Goal: Task Accomplishment & Management: Manage account settings

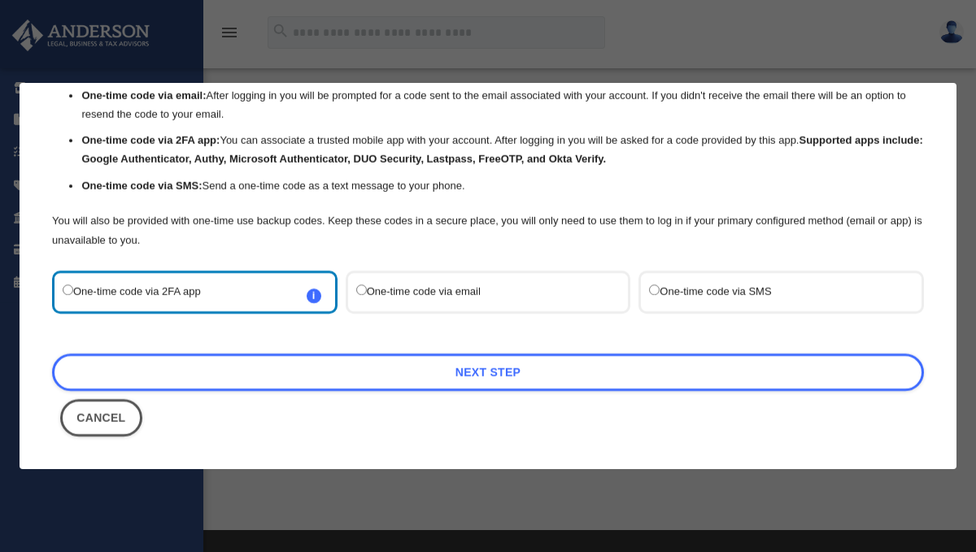
scroll to position [84, 0]
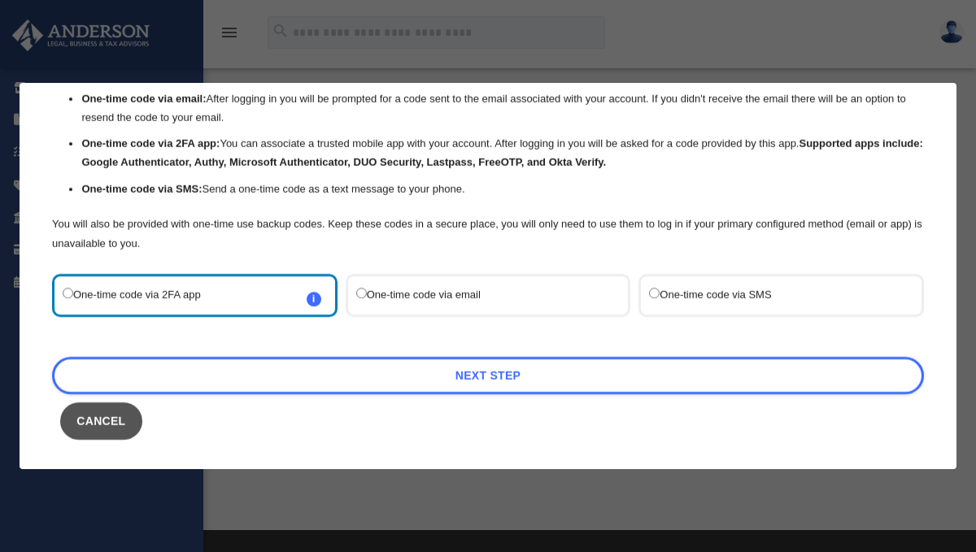
click at [107, 423] on button "Cancel" at bounding box center [101, 421] width 82 height 37
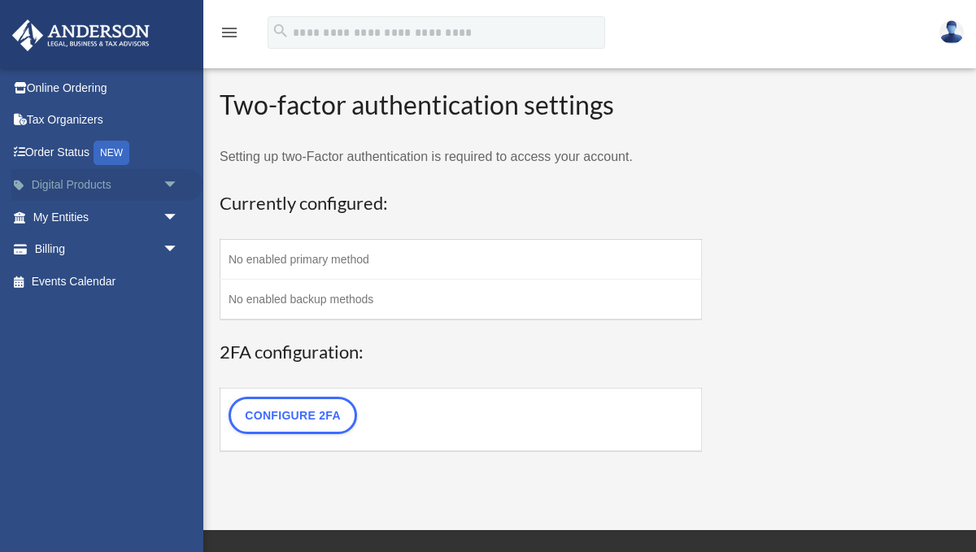
click at [168, 183] on span "arrow_drop_down" at bounding box center [179, 185] width 33 height 33
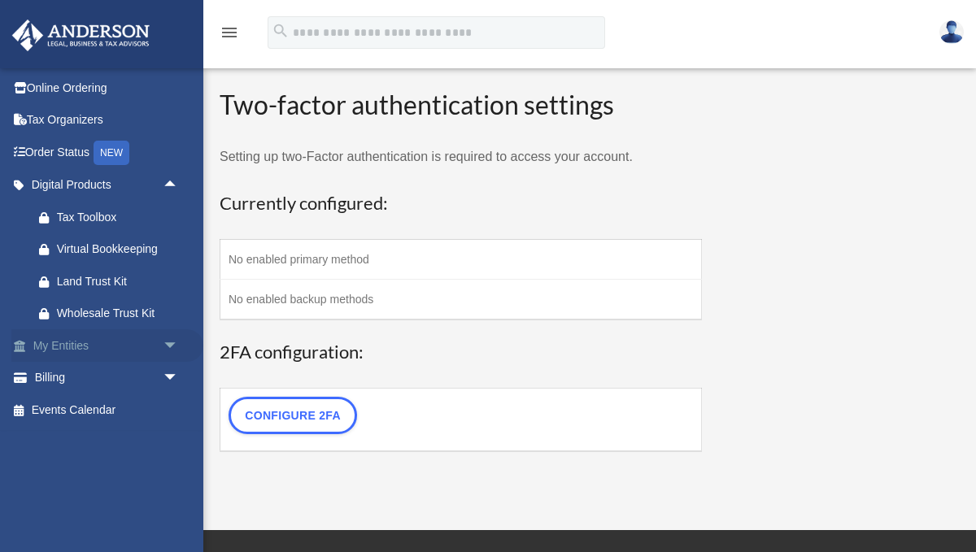
click at [168, 348] on span "arrow_drop_down" at bounding box center [179, 345] width 33 height 33
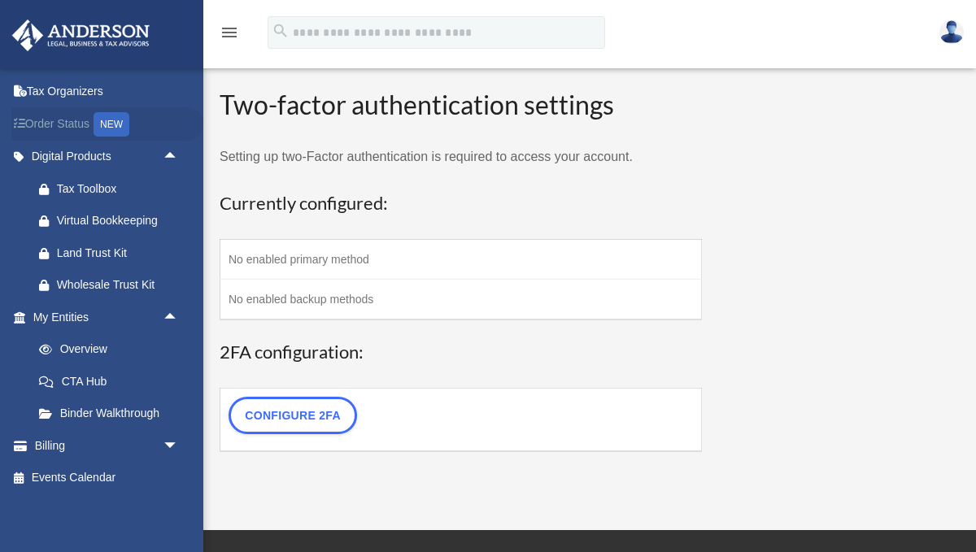
click at [67, 127] on link "Order Status NEW" at bounding box center [107, 123] width 192 height 33
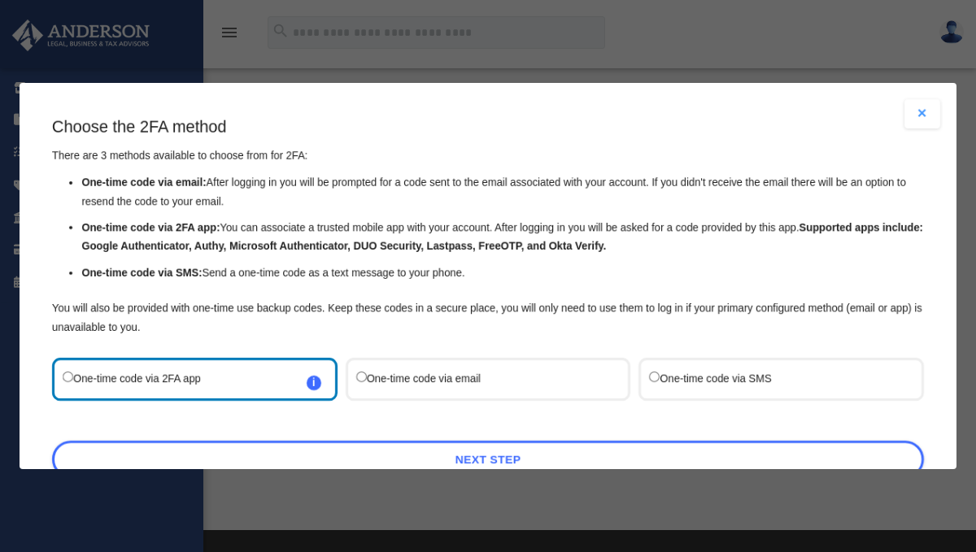
click at [925, 112] on button "Close modal" at bounding box center [922, 113] width 36 height 29
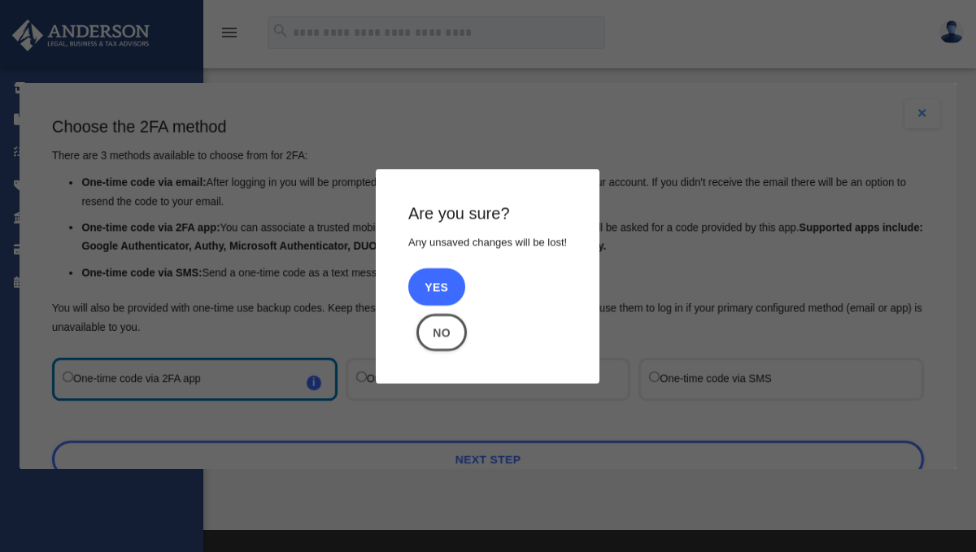
click at [442, 283] on button "Yes" at bounding box center [436, 286] width 57 height 37
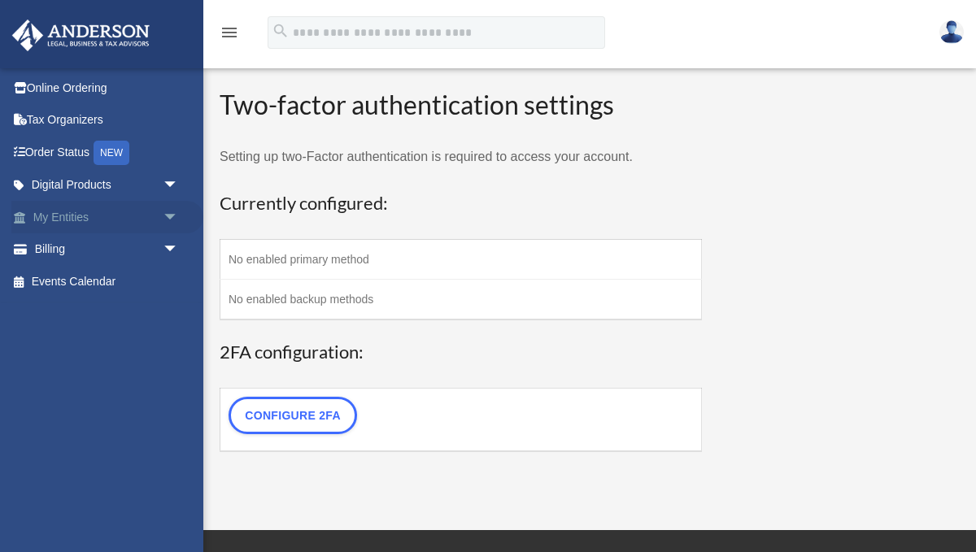
click at [169, 214] on span "arrow_drop_down" at bounding box center [179, 217] width 33 height 33
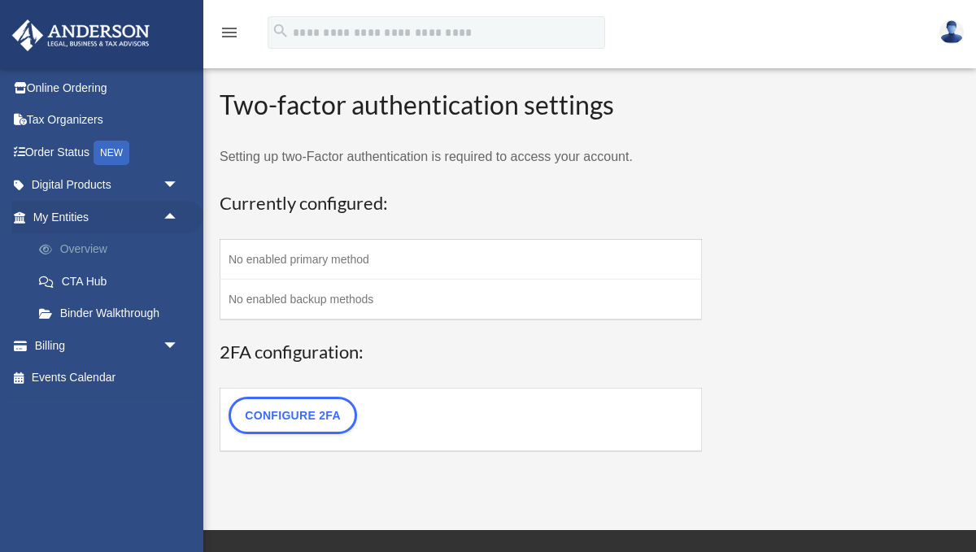
click at [85, 249] on link "Overview" at bounding box center [113, 249] width 181 height 33
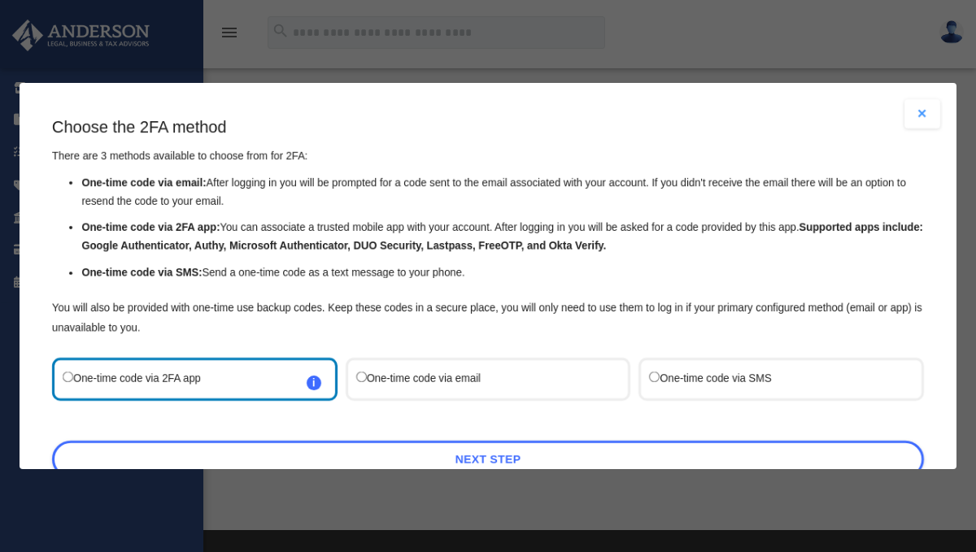
click at [926, 112] on button "Close modal" at bounding box center [922, 113] width 36 height 29
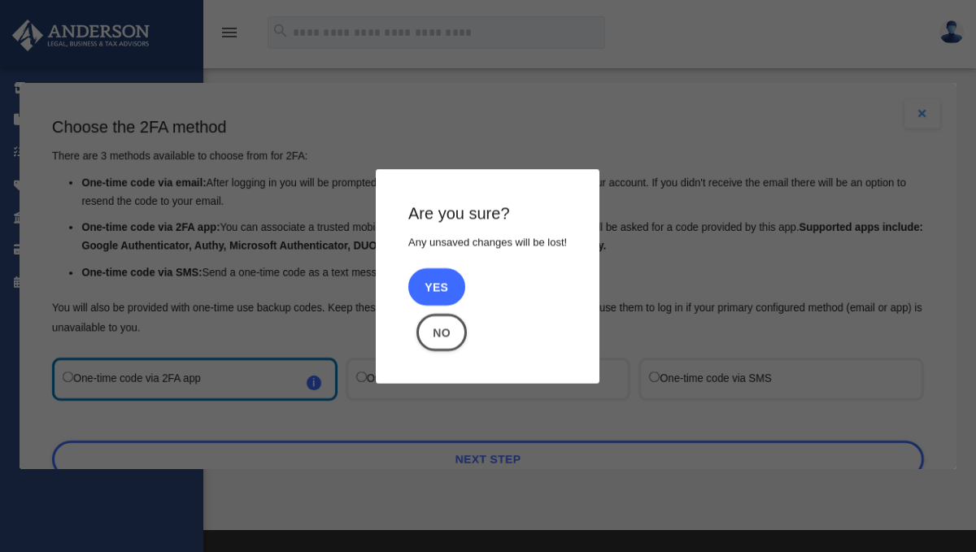
click at [442, 282] on button "Yes" at bounding box center [436, 286] width 57 height 37
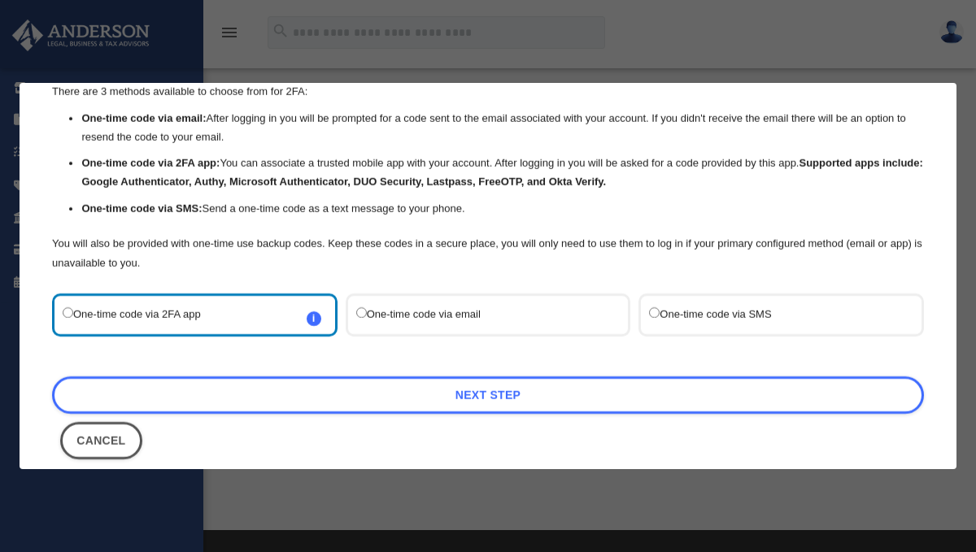
scroll to position [67, 0]
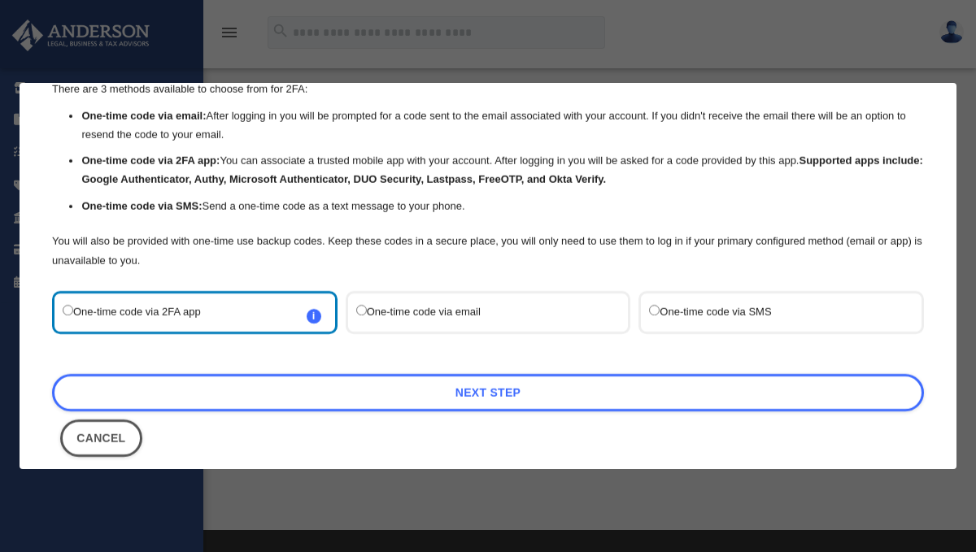
click at [663, 313] on label "One-time code via SMS" at bounding box center [773, 313] width 248 height 22
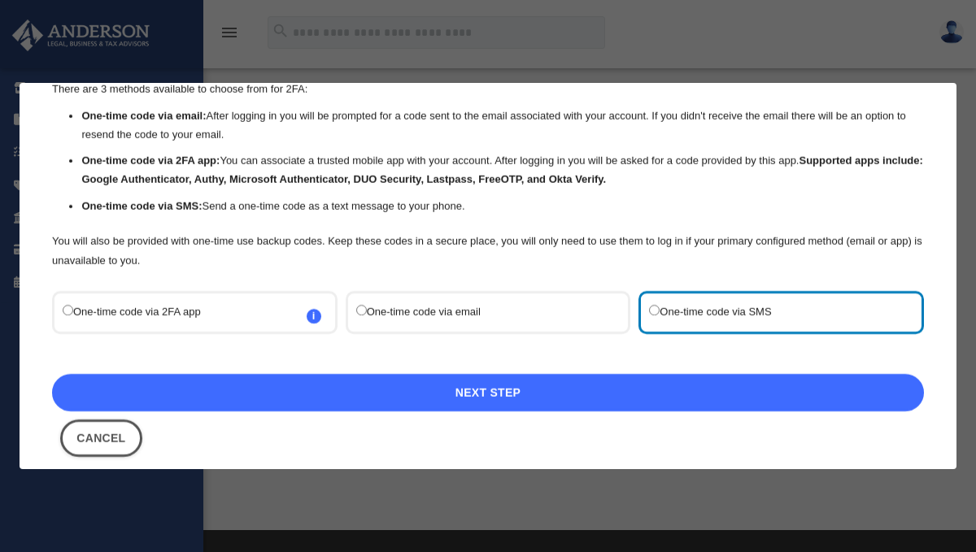
click at [555, 394] on link "Next Step" at bounding box center [488, 392] width 872 height 37
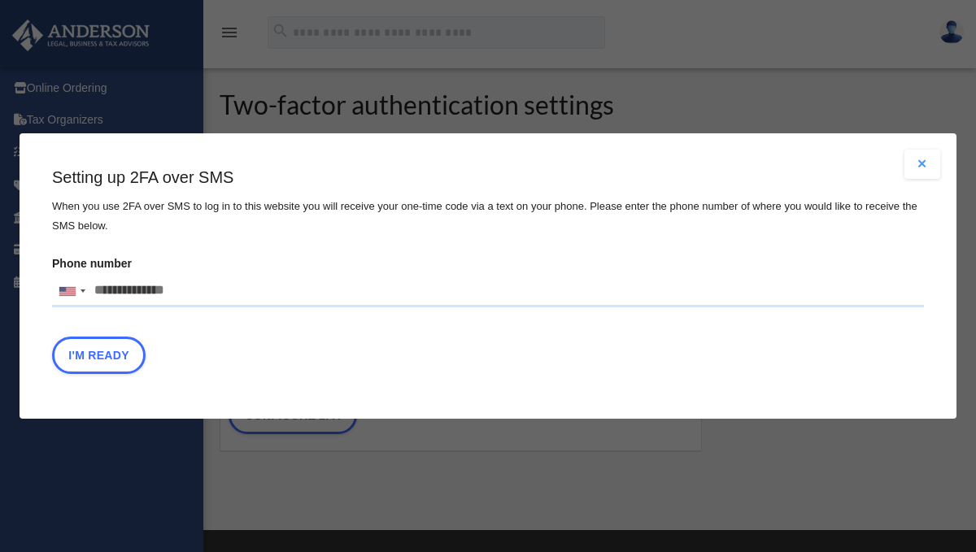
click at [567, 285] on input "Phone number United States +1 United Kingdom +44 Afghanistan (‫افغانستان‬‎) +93…" at bounding box center [488, 291] width 872 height 33
type input "**********"
click at [89, 347] on button "I'm Ready" at bounding box center [99, 355] width 94 height 37
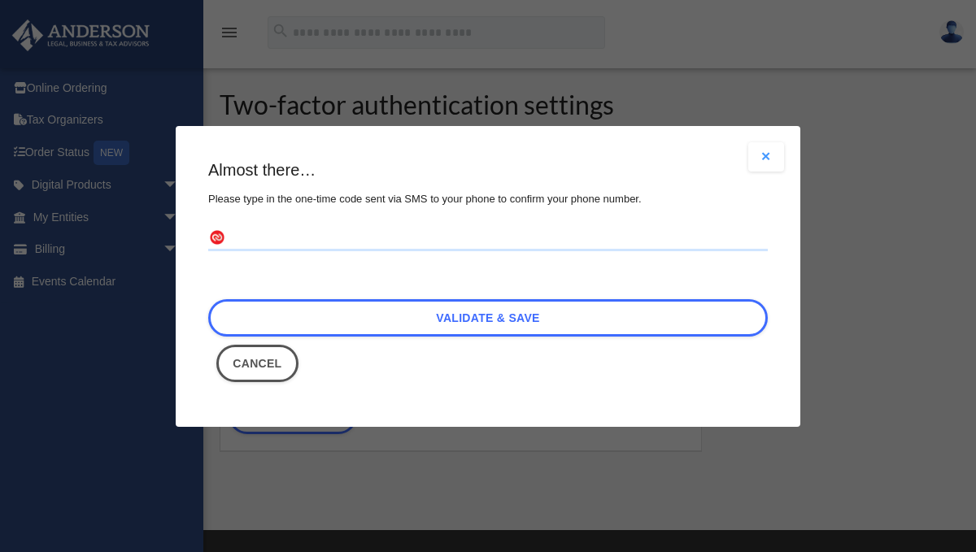
click at [352, 242] on input "text" at bounding box center [487, 238] width 559 height 26
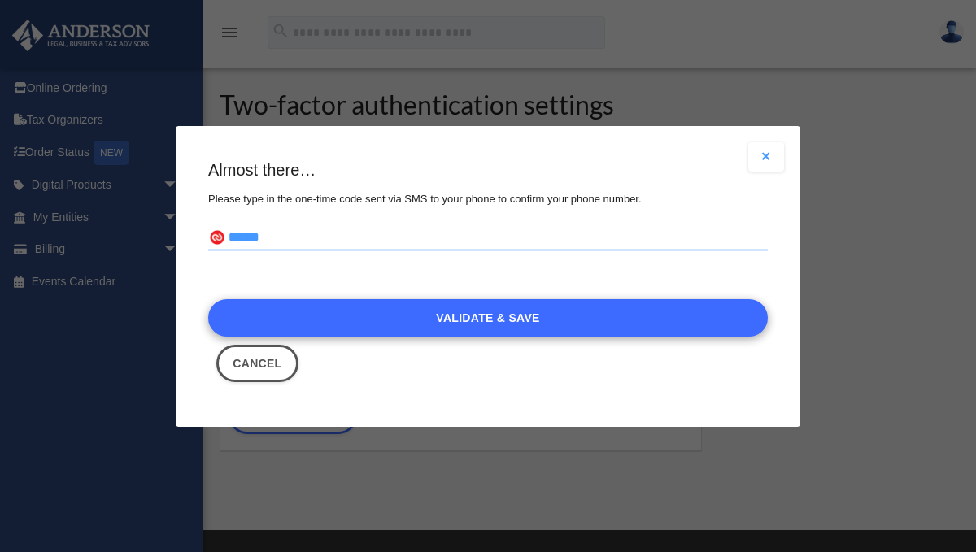
type input "******"
click at [441, 312] on link "Validate & Save" at bounding box center [487, 317] width 559 height 37
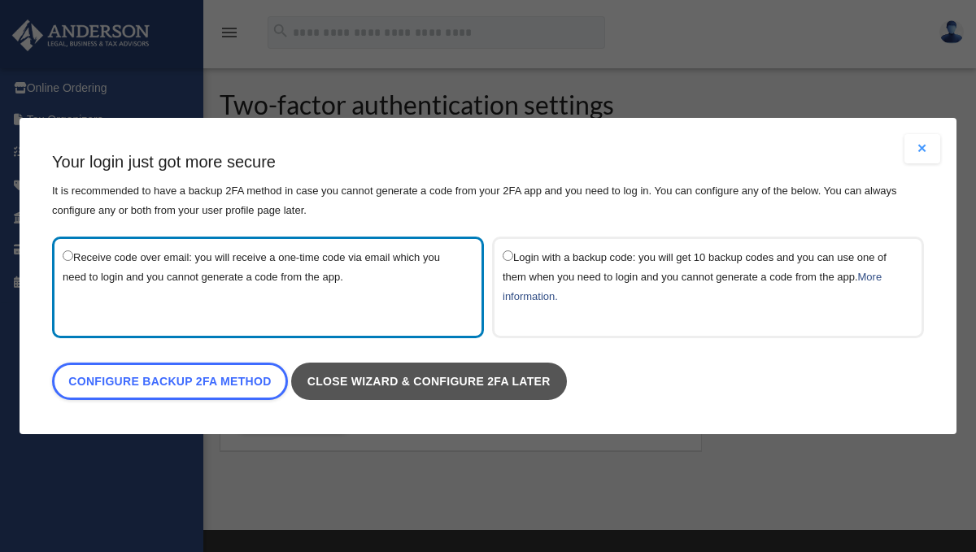
click at [451, 382] on link "Close wizard & configure 2FA later" at bounding box center [429, 381] width 276 height 37
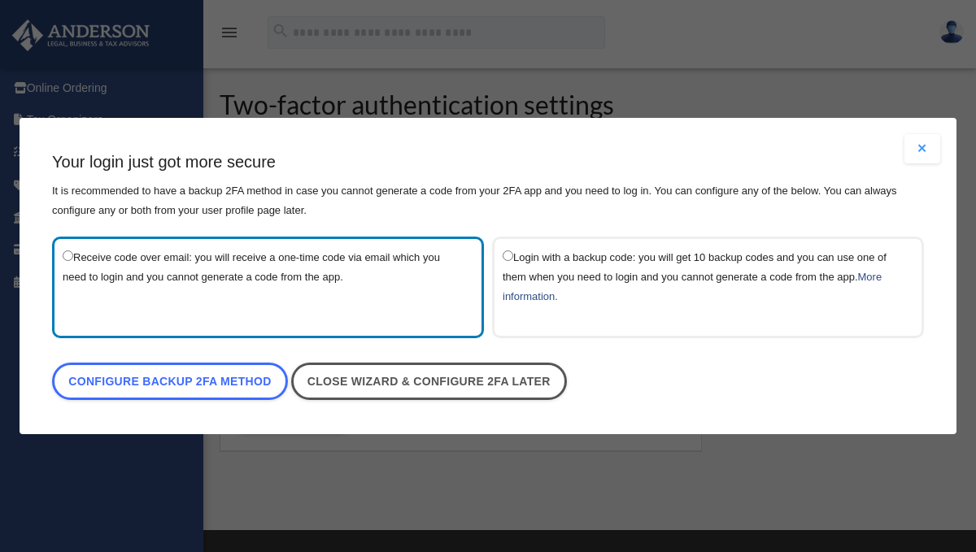
click at [920, 150] on button "Close modal" at bounding box center [922, 148] width 36 height 29
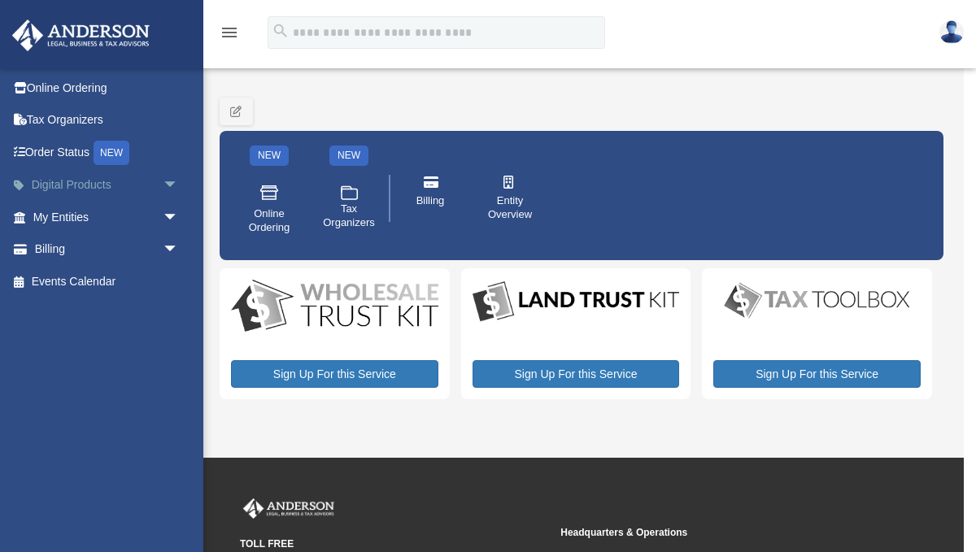
click at [172, 182] on span "arrow_drop_down" at bounding box center [179, 185] width 33 height 33
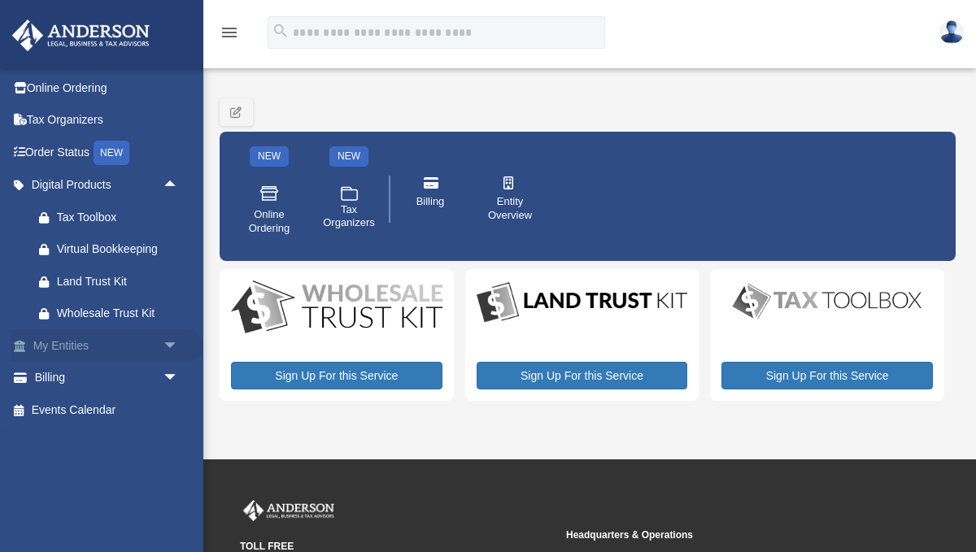
click at [114, 348] on link "My Entities arrow_drop_down" at bounding box center [107, 345] width 192 height 33
click at [168, 350] on span "arrow_drop_down" at bounding box center [179, 345] width 33 height 33
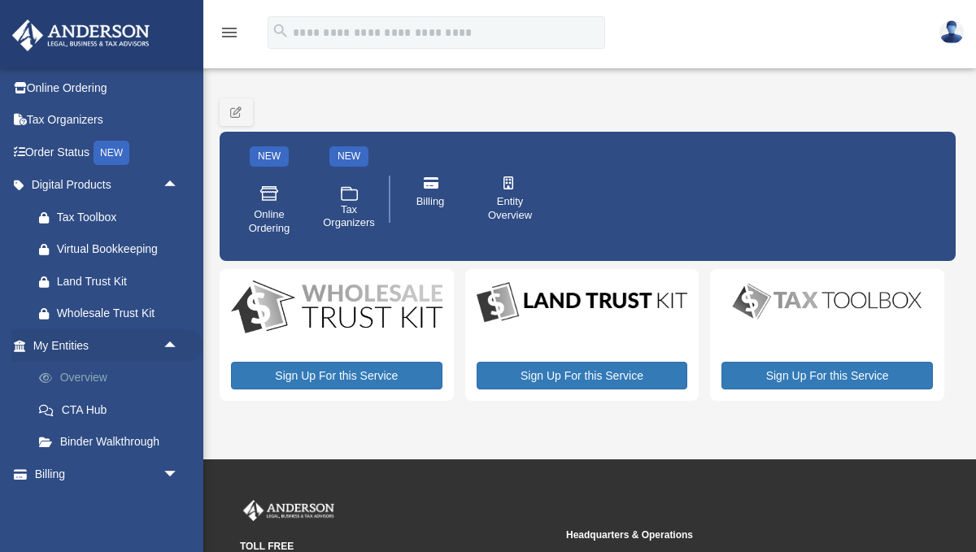
click at [72, 381] on link "Overview" at bounding box center [113, 378] width 181 height 33
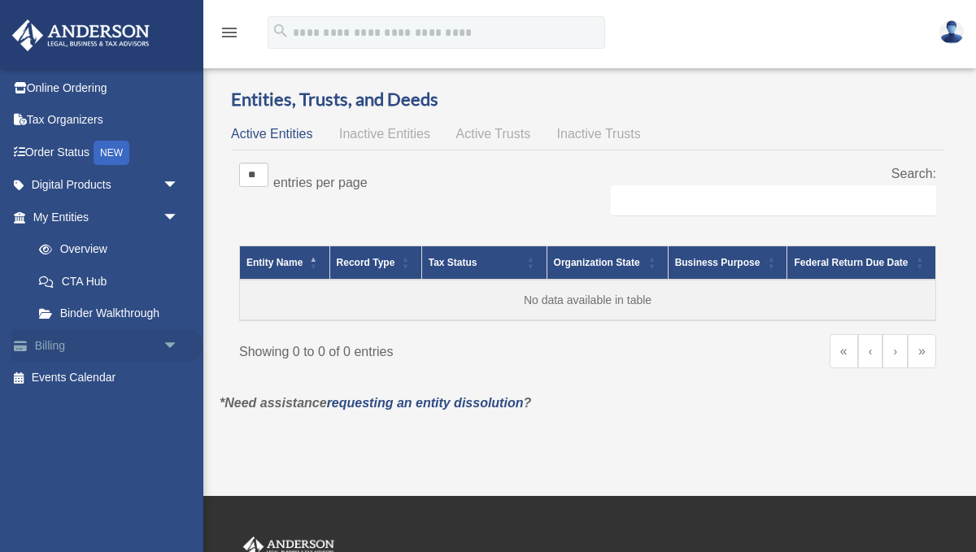
click at [63, 352] on link "Billing arrow_drop_down" at bounding box center [107, 345] width 192 height 33
click at [170, 344] on span "arrow_drop_down" at bounding box center [179, 345] width 33 height 33
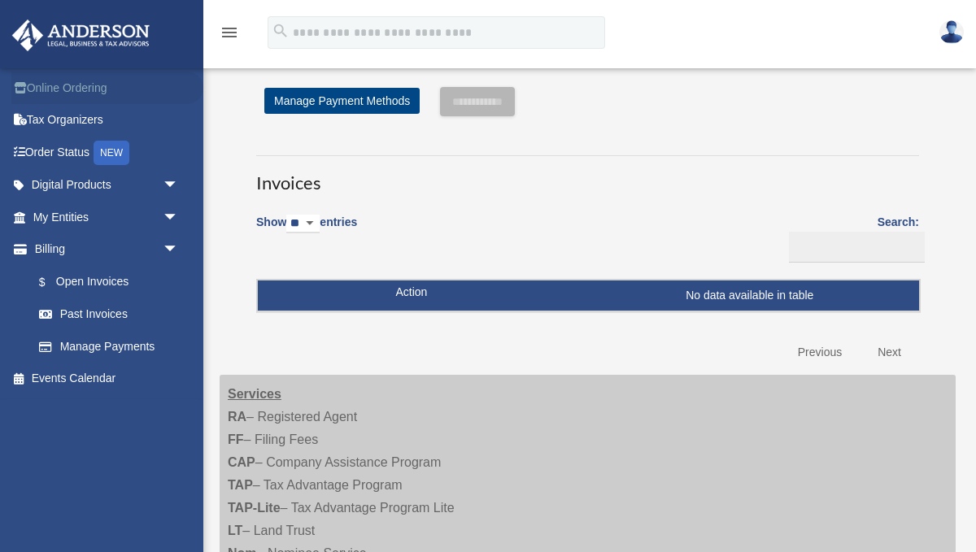
click at [65, 83] on link "Online Ordering" at bounding box center [107, 88] width 192 height 33
